Goal: Check status

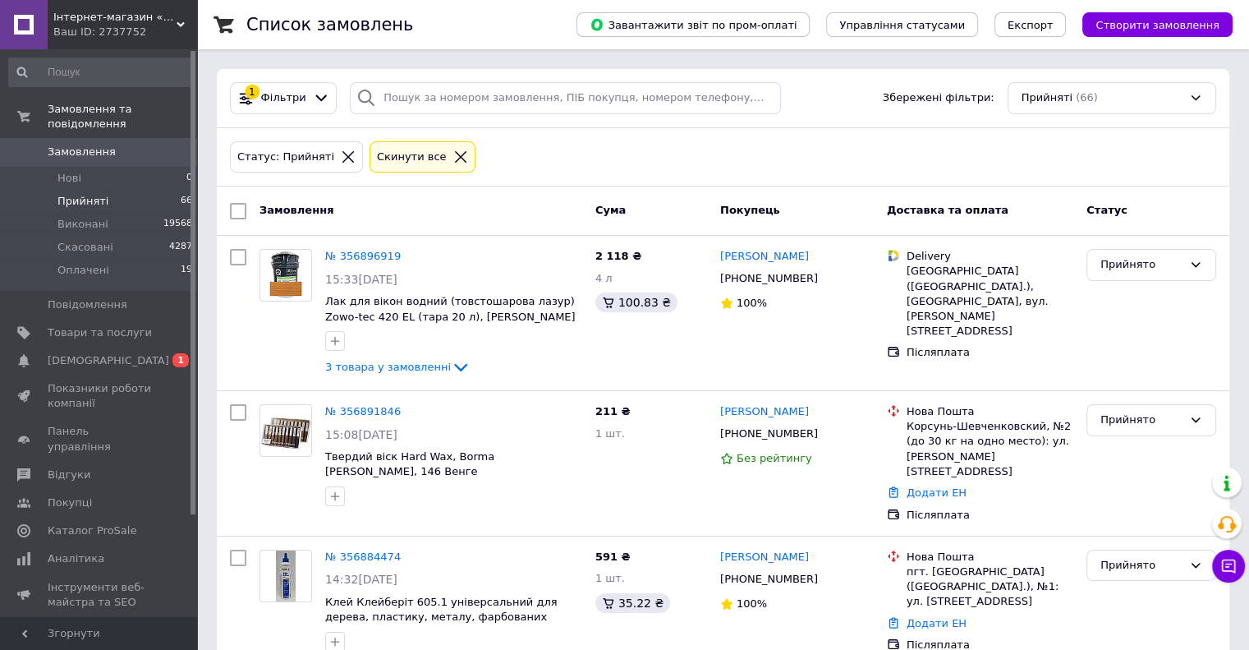
click at [87, 194] on span "Прийняті" at bounding box center [83, 201] width 51 height 15
click at [77, 353] on span "[DEMOGRAPHIC_DATA]" at bounding box center [109, 360] width 122 height 15
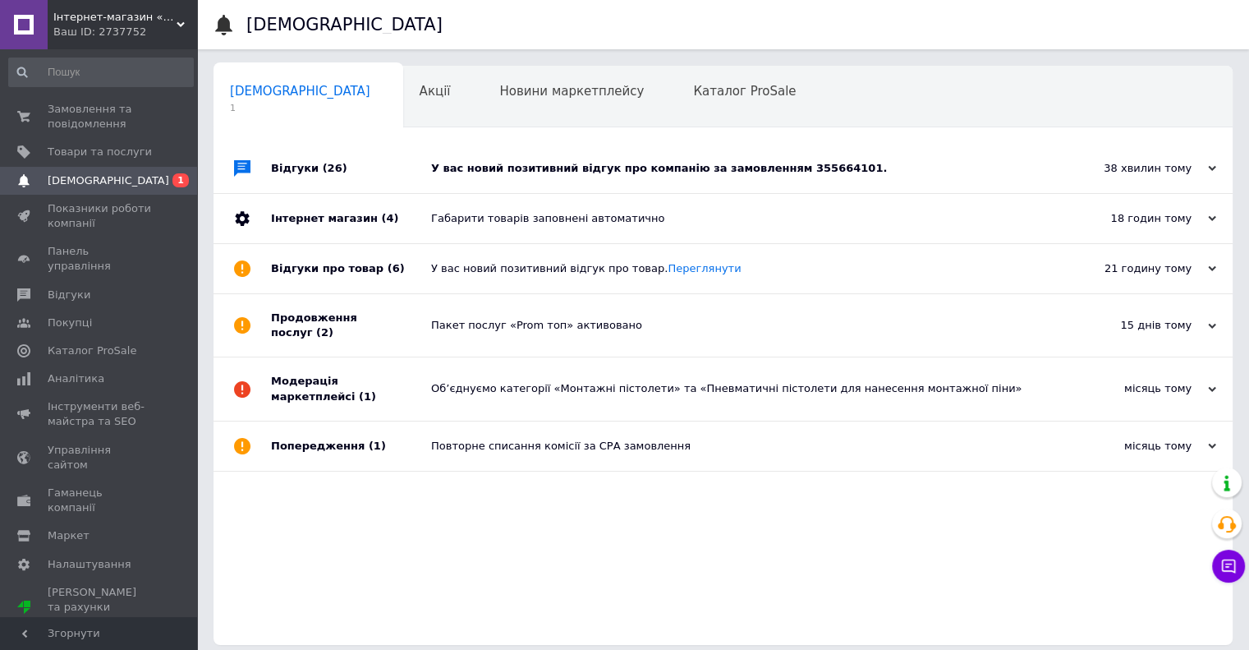
click at [610, 170] on div "У вас новий позитивний відгук про компанію за замовленням 355664101." at bounding box center [741, 168] width 621 height 15
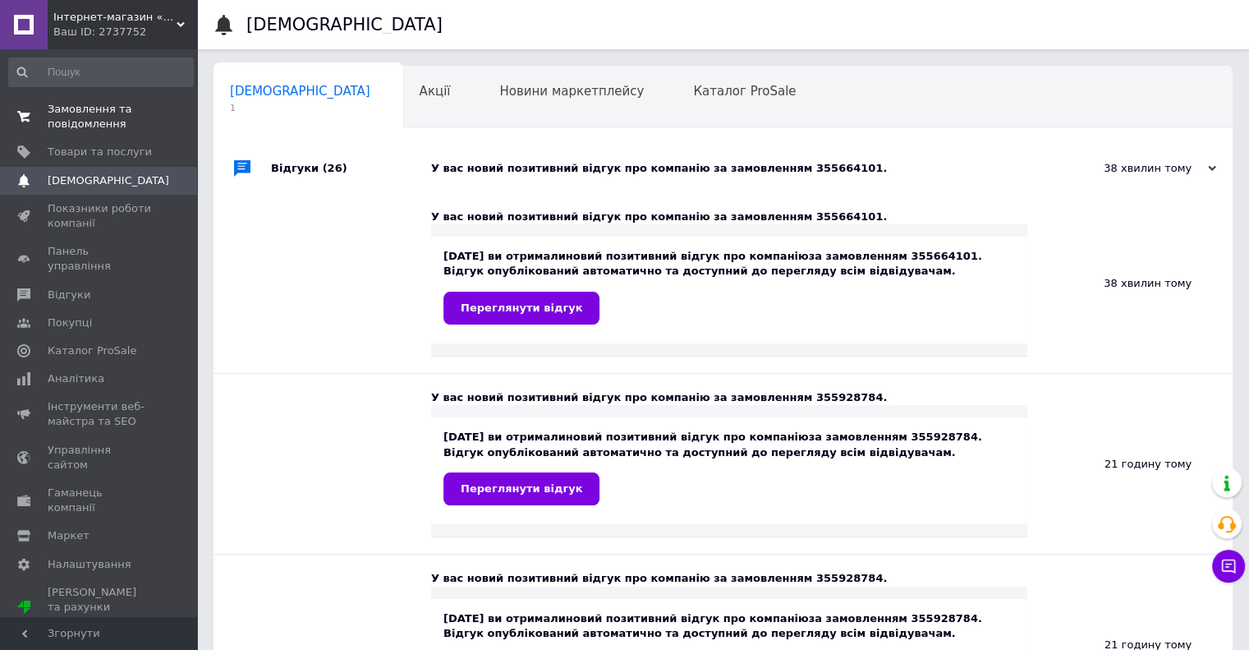
click at [71, 108] on span "Замовлення та повідомлення" at bounding box center [100, 117] width 104 height 30
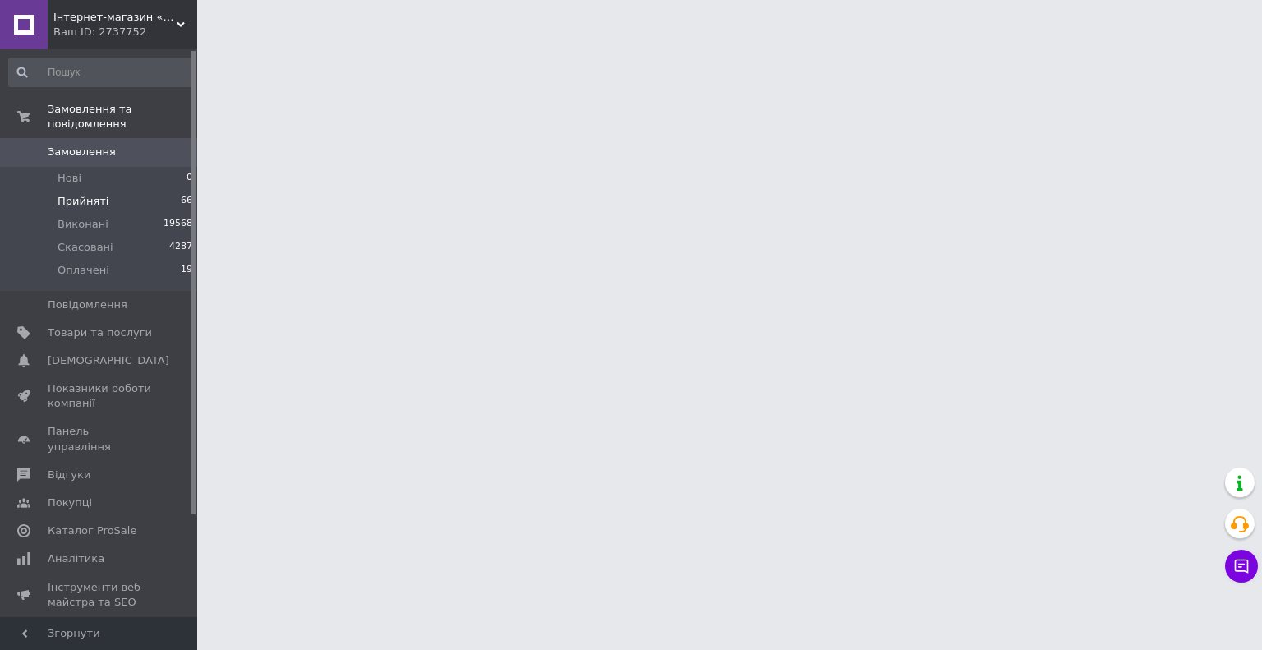
click at [83, 194] on span "Прийняті" at bounding box center [83, 201] width 51 height 15
